Goal: Task Accomplishment & Management: Use online tool/utility

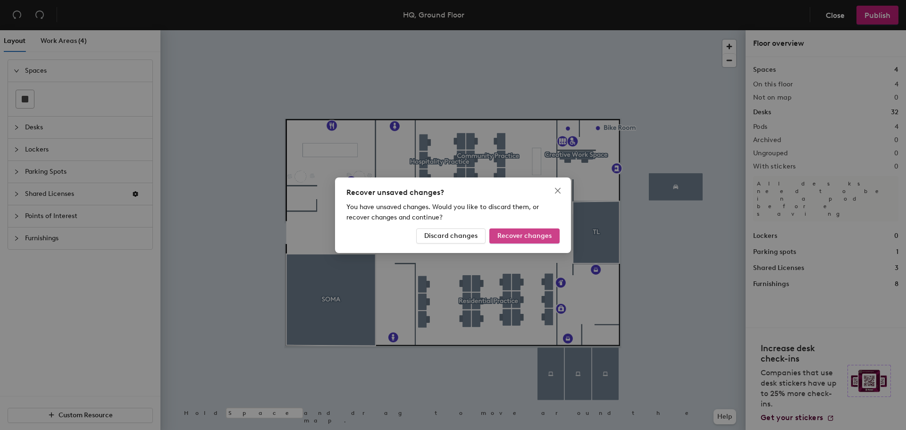
click at [533, 230] on button "Recover changes" at bounding box center [524, 235] width 70 height 15
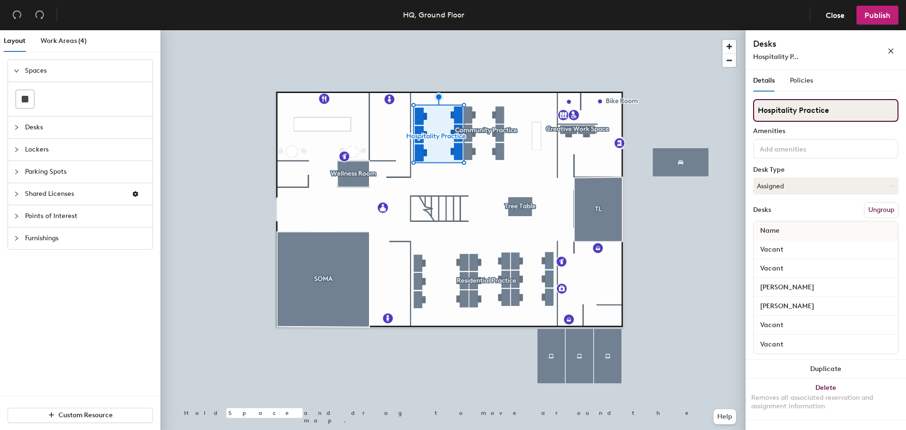
click at [805, 118] on input "Hospitality Practice" at bounding box center [825, 110] width 145 height 23
click at [730, 120] on div "Layout Work Areas (4) Spaces Desks Lockers Parking Spots Shared Licenses Points…" at bounding box center [453, 231] width 906 height 403
click at [850, 52] on div "Hospitality P..." at bounding box center [805, 57] width 104 height 10
click at [806, 205] on div "Desks Ungroup" at bounding box center [825, 210] width 145 height 16
click at [888, 217] on button "Ungroup" at bounding box center [881, 210] width 34 height 16
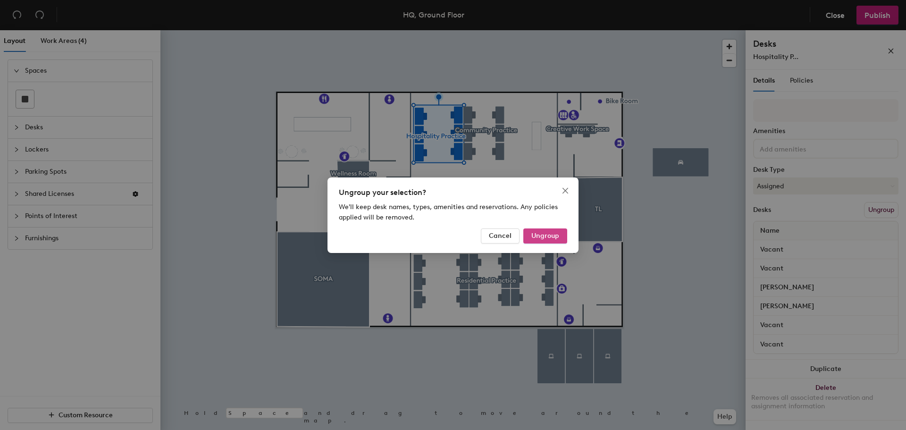
click at [536, 234] on span "Ungroup" at bounding box center [545, 236] width 28 height 8
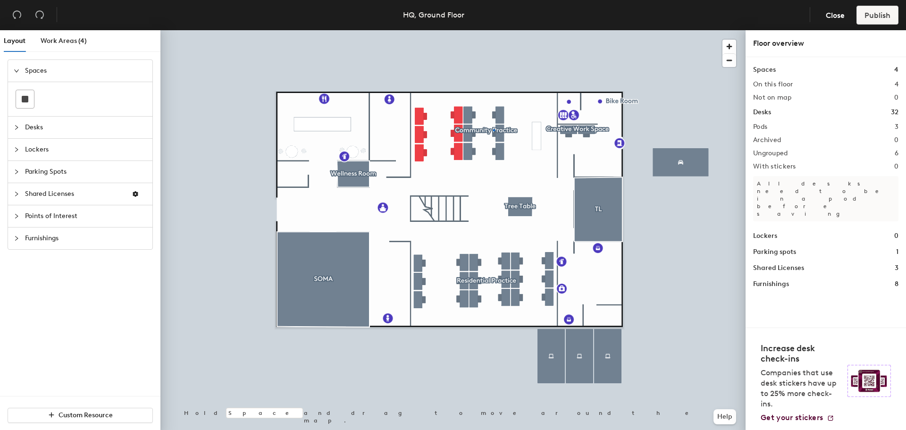
click at [493, 30] on div at bounding box center [452, 30] width 585 height 0
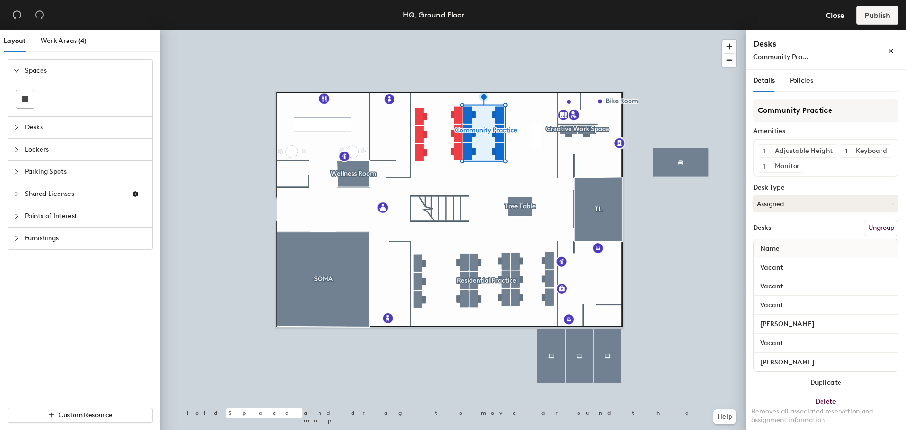
click at [868, 236] on button "Ungroup" at bounding box center [881, 228] width 34 height 16
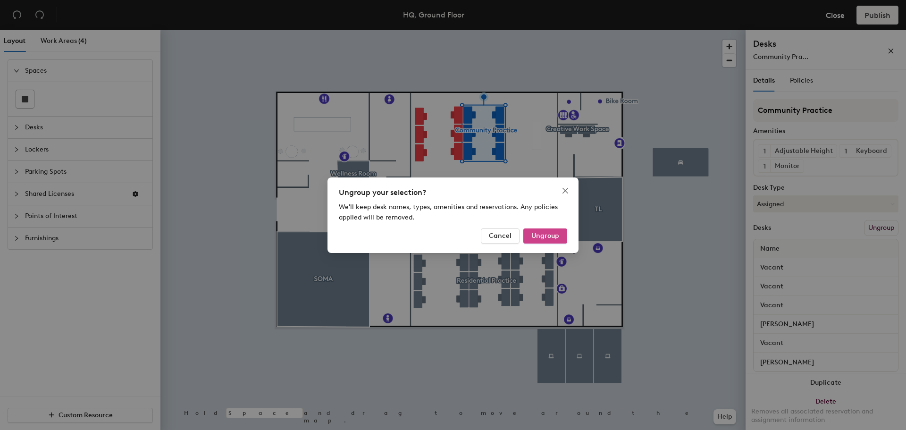
click at [548, 233] on span "Ungroup" at bounding box center [545, 236] width 28 height 8
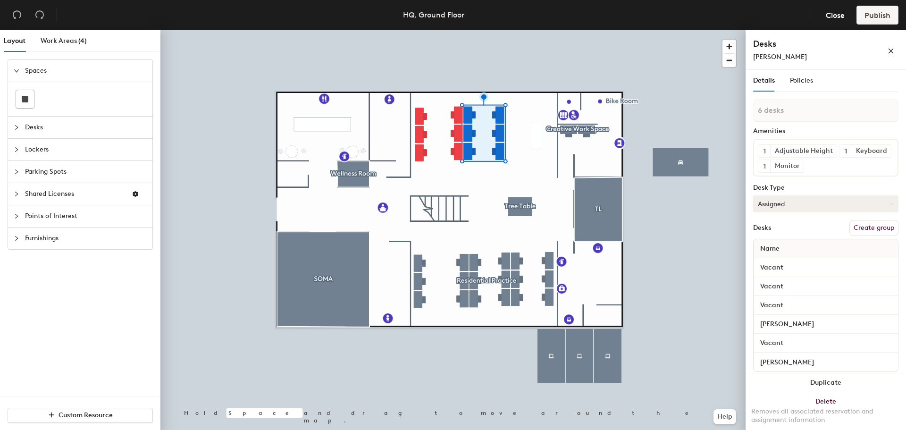
click at [474, 30] on div at bounding box center [452, 30] width 585 height 0
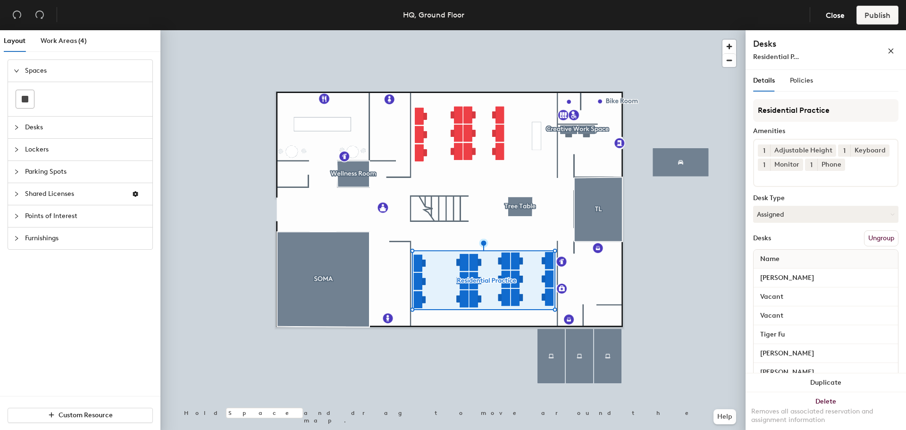
click at [875, 238] on button "Ungroup" at bounding box center [881, 238] width 34 height 16
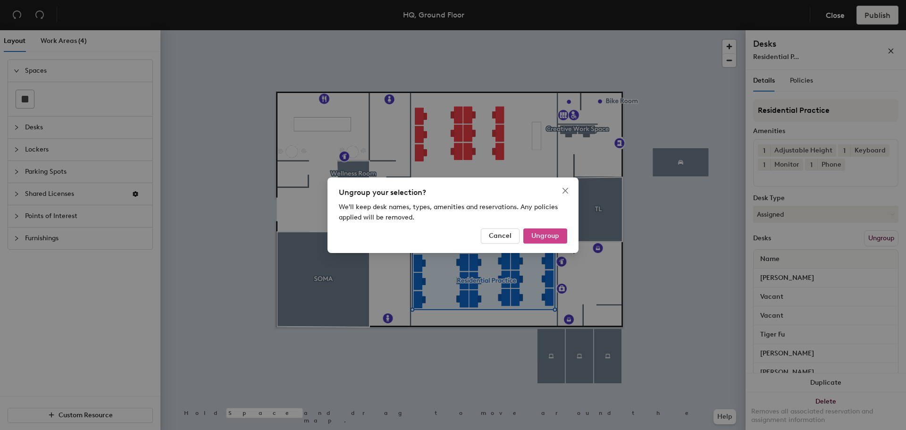
click at [545, 230] on button "Ungroup" at bounding box center [545, 235] width 44 height 15
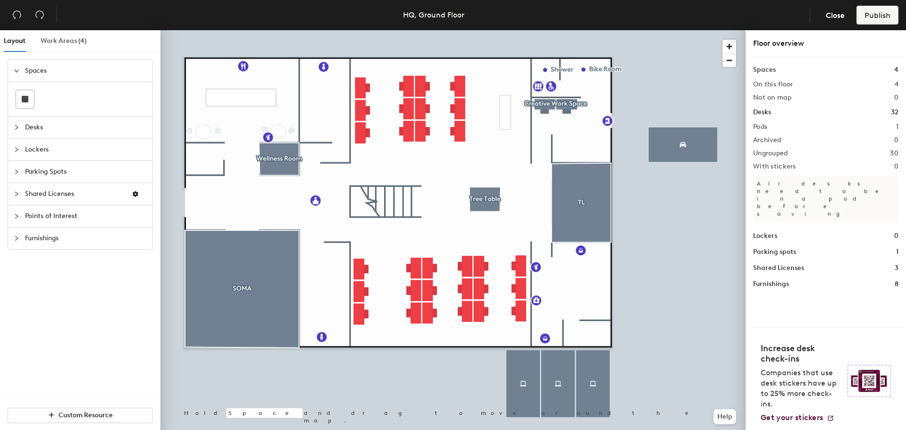
click at [47, 34] on div "Work Areas (4)" at bounding box center [64, 41] width 46 height 22
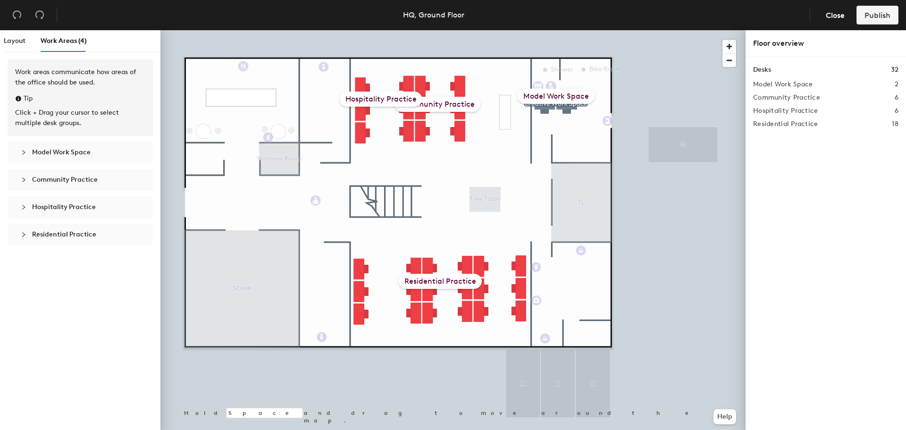
click at [59, 148] on span "Model Work Space" at bounding box center [86, 152] width 108 height 10
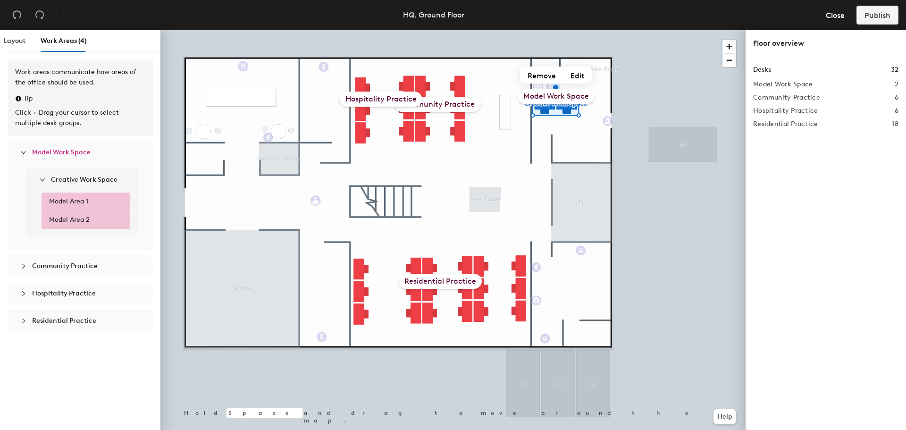
click at [84, 265] on span "Community Practice" at bounding box center [65, 266] width 66 height 8
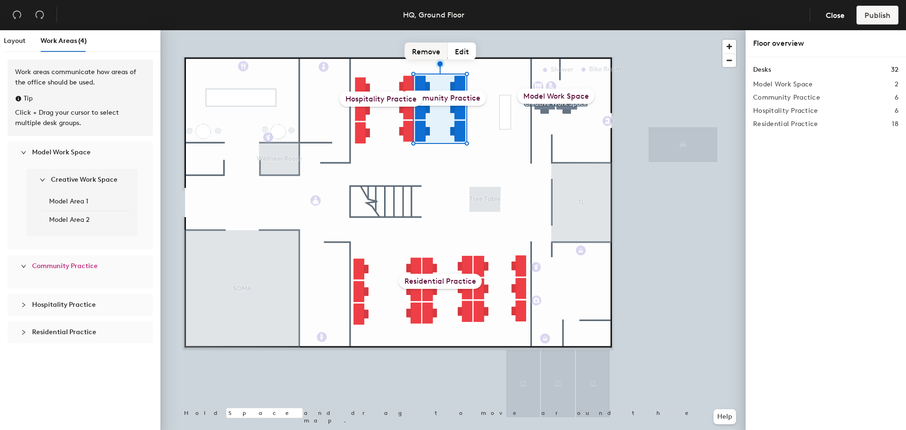
click at [387, 99] on div "Hospitality Practice" at bounding box center [381, 99] width 83 height 15
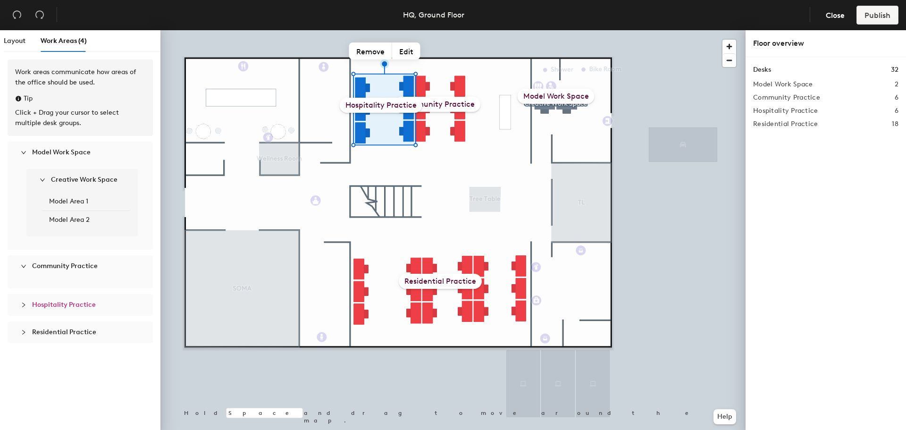
click at [98, 309] on span "Hospitality Practice" at bounding box center [86, 305] width 108 height 10
drag, startPoint x: 98, startPoint y: 309, endPoint x: 76, endPoint y: 309, distance: 21.7
click at [76, 309] on span "Hospitality Practice" at bounding box center [86, 305] width 108 height 10
click at [19, 40] on span "Layout" at bounding box center [15, 41] width 22 height 8
